Goal: Information Seeking & Learning: Stay updated

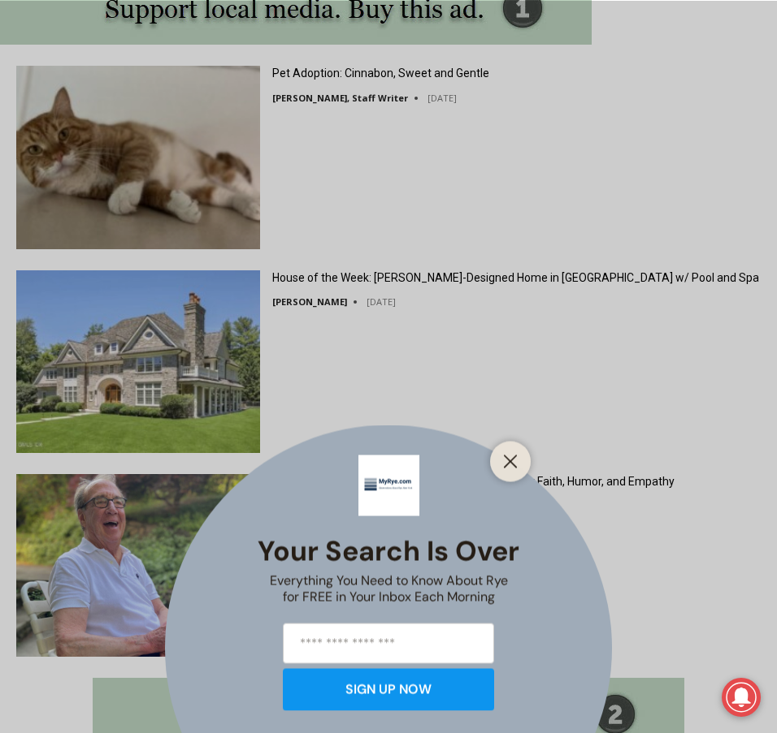
scroll to position [1920, 0]
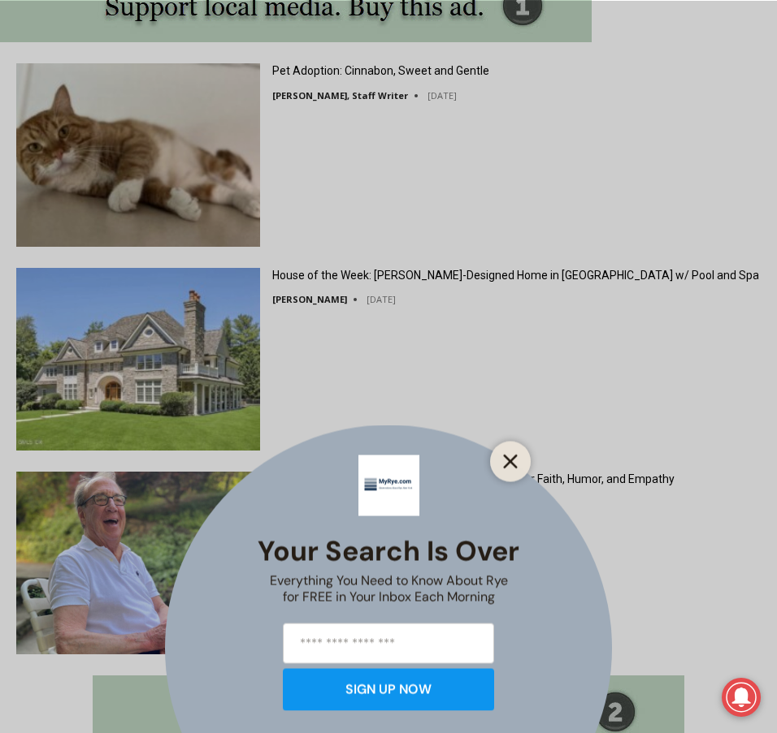
click at [507, 456] on icon "Close" at bounding box center [510, 461] width 15 height 15
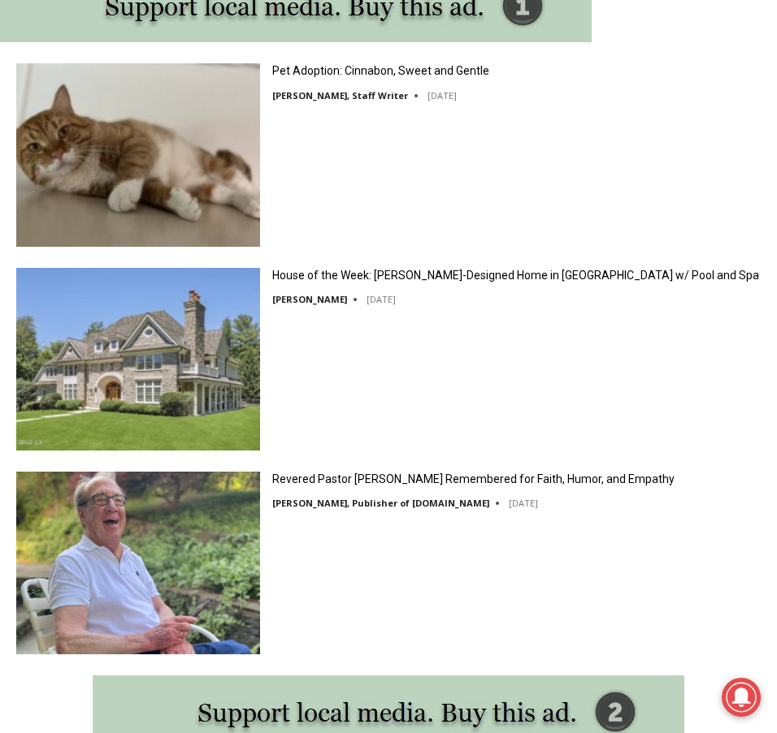
scroll to position [1896, 0]
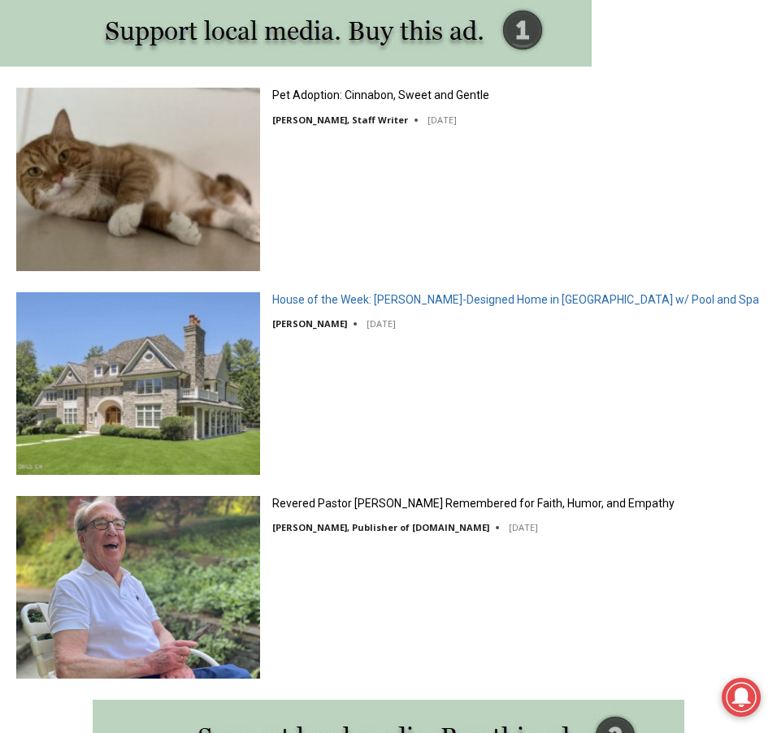
click at [508, 296] on link "House of the Week: Rich Granoff-Designed Home in Greenwich w/ Pool and Spa" at bounding box center [515, 299] width 487 height 15
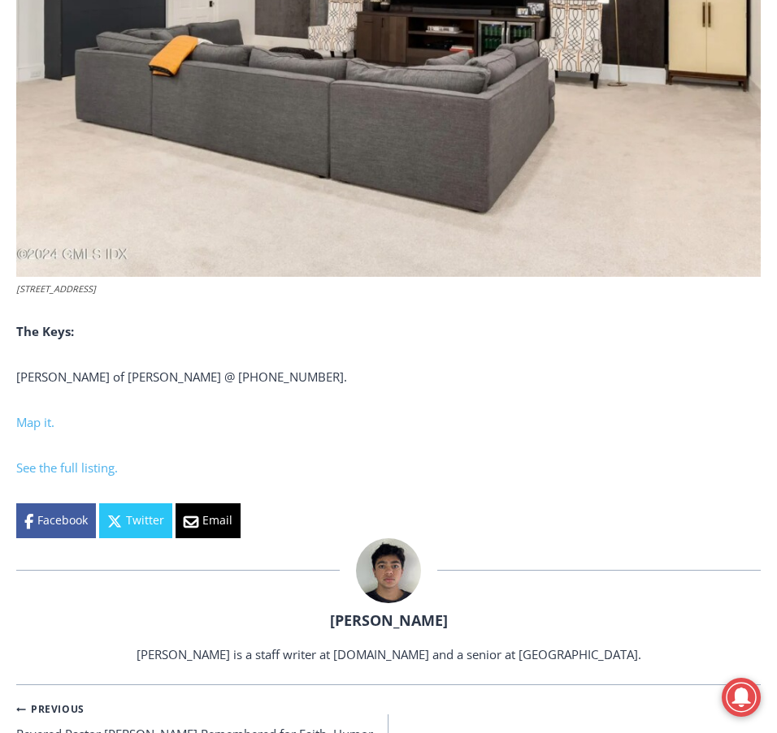
scroll to position [7363, 0]
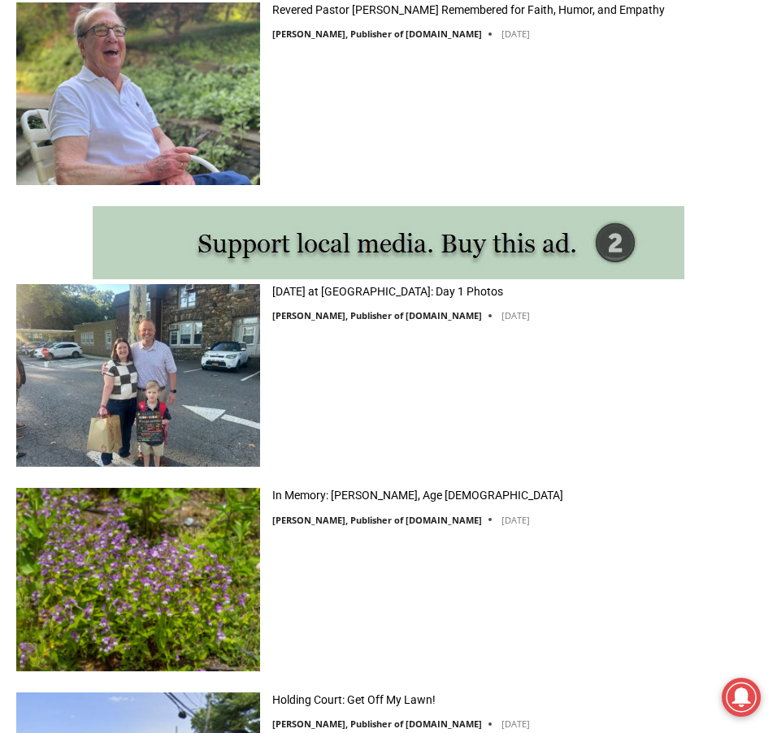
scroll to position [2383, 0]
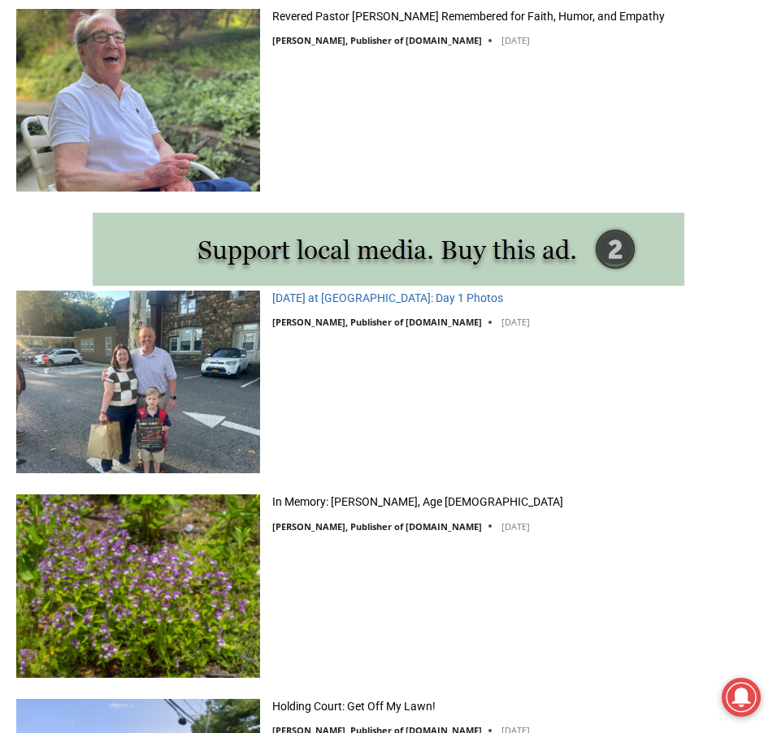
click at [339, 296] on link "[DATE] at [GEOGRAPHIC_DATA]: Day 1 Photos" at bounding box center [387, 298] width 231 height 15
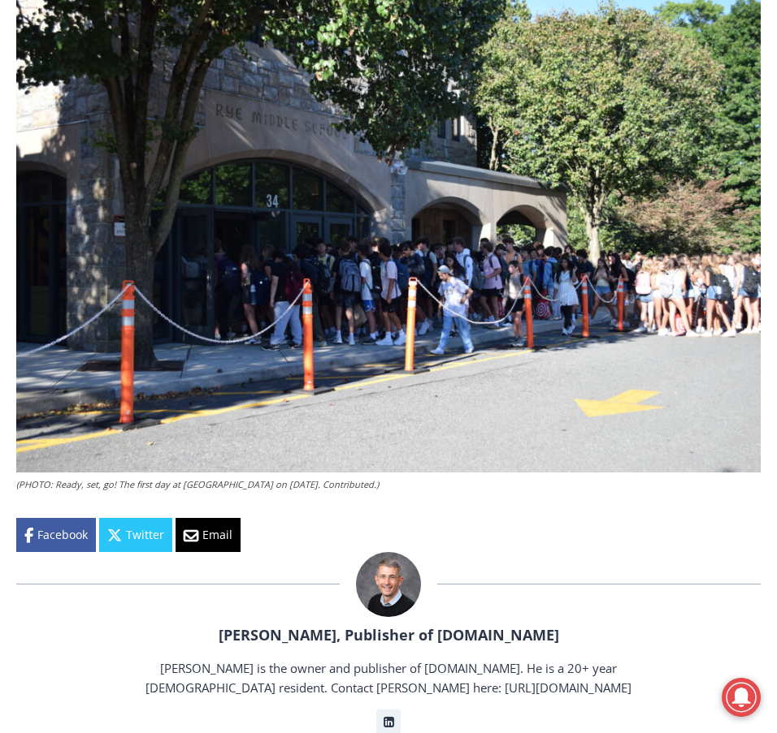
scroll to position [3736, 0]
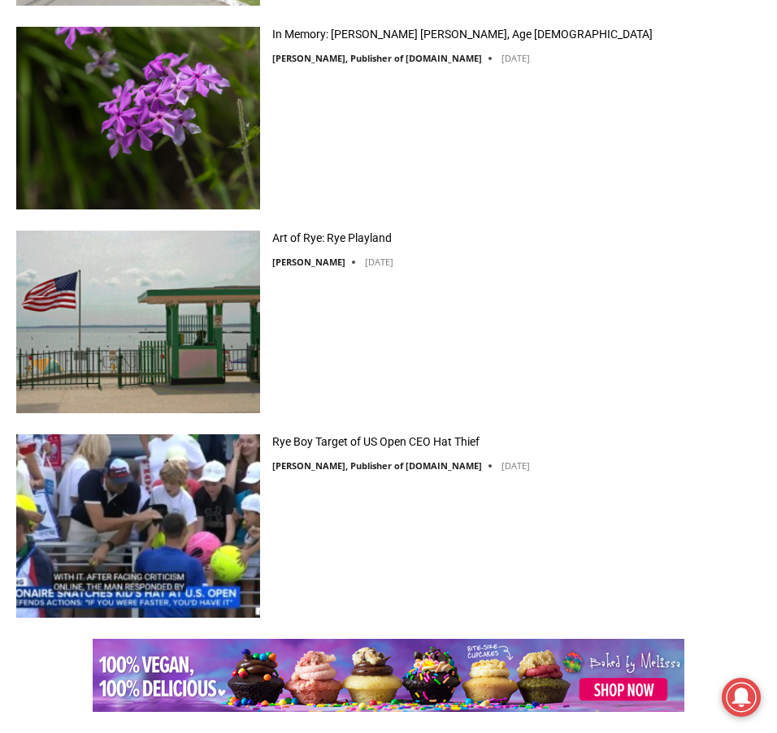
scroll to position [3277, 0]
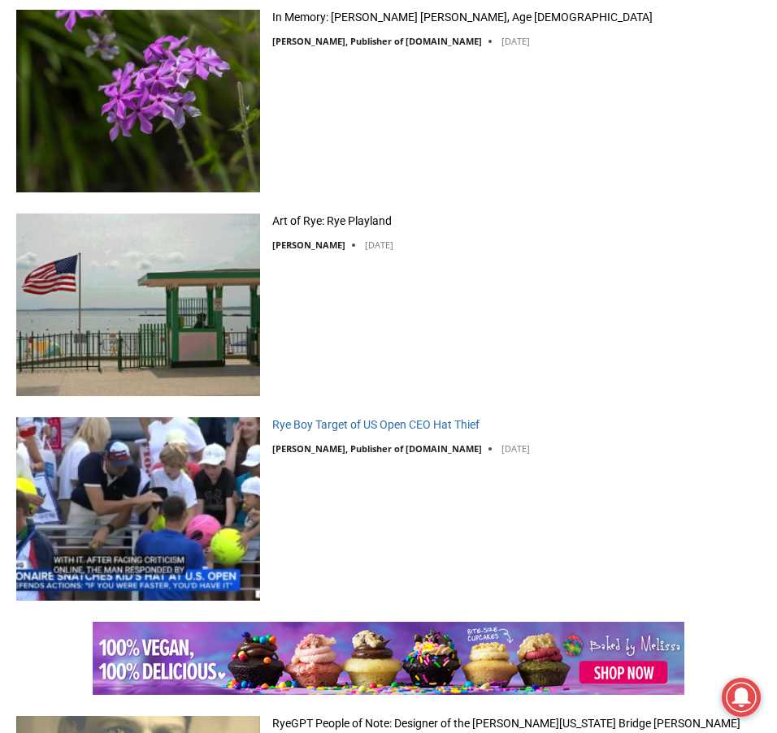
click at [387, 419] on link "Rye Boy Target of US Open CEO Hat Thief" at bounding box center [375, 424] width 207 height 15
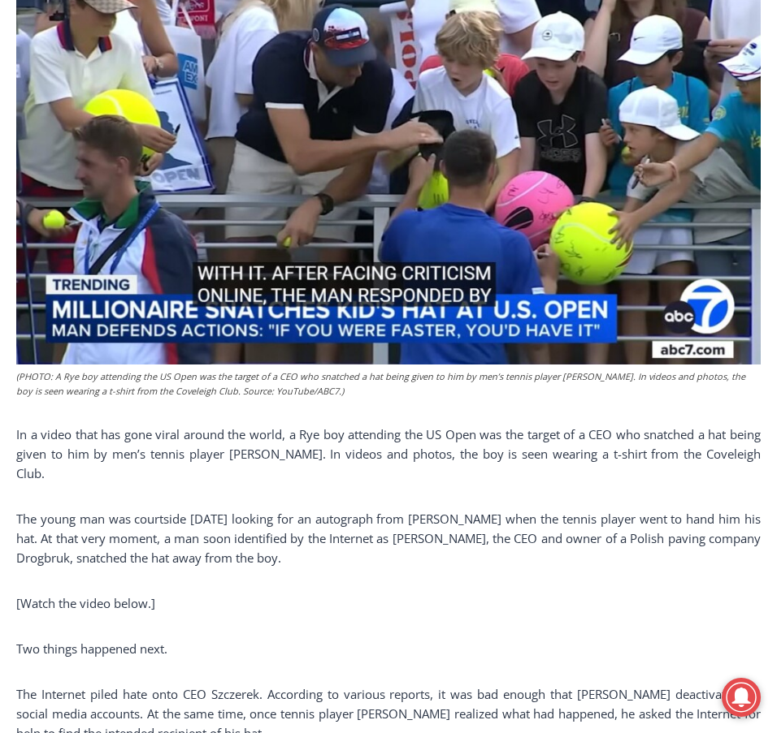
scroll to position [650, 0]
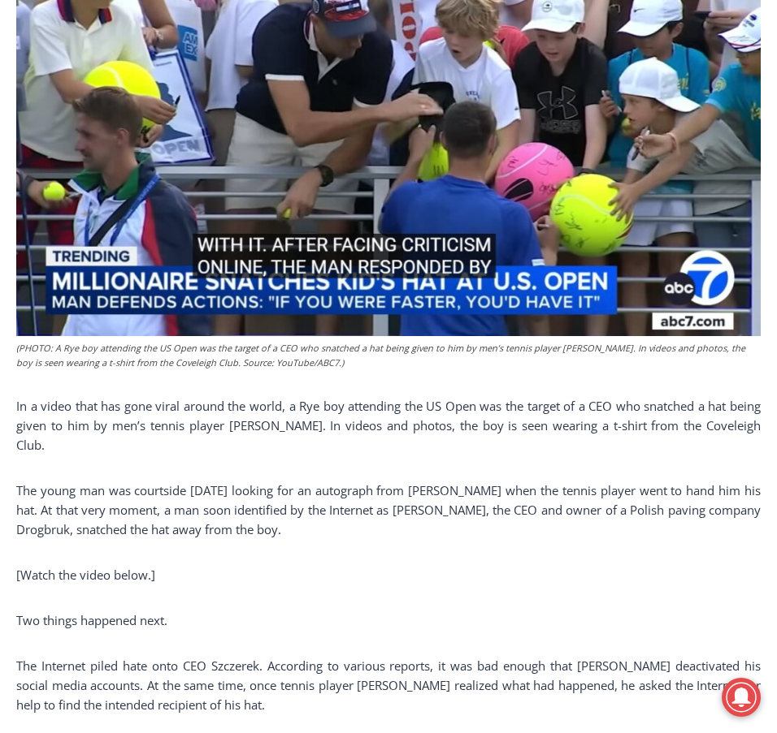
click at [39, 529] on span "The young man was courtside on Thursday looking for an autograph from Majchrzak…" at bounding box center [388, 509] width 744 height 55
copy span "Drogbruk"
